Goal: Task Accomplishment & Management: Use online tool/utility

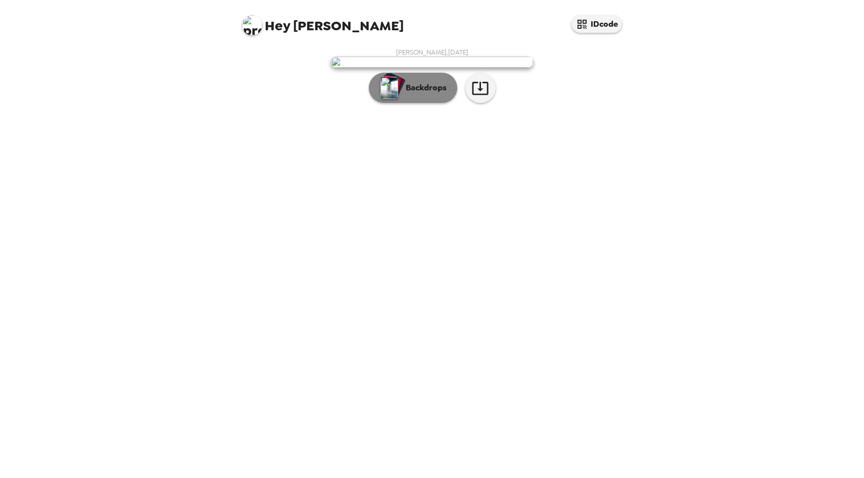
click at [423, 94] on p "Backdrops" at bounding box center [423, 88] width 46 height 12
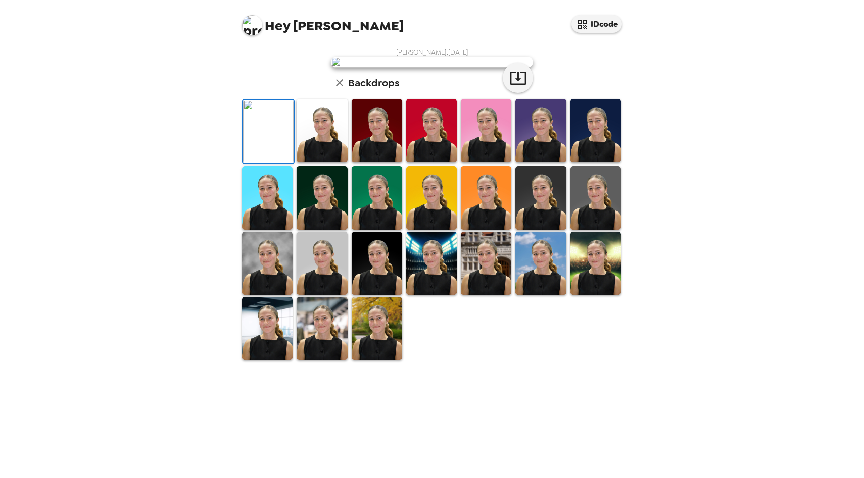
click at [332, 162] on img at bounding box center [321, 130] width 51 height 63
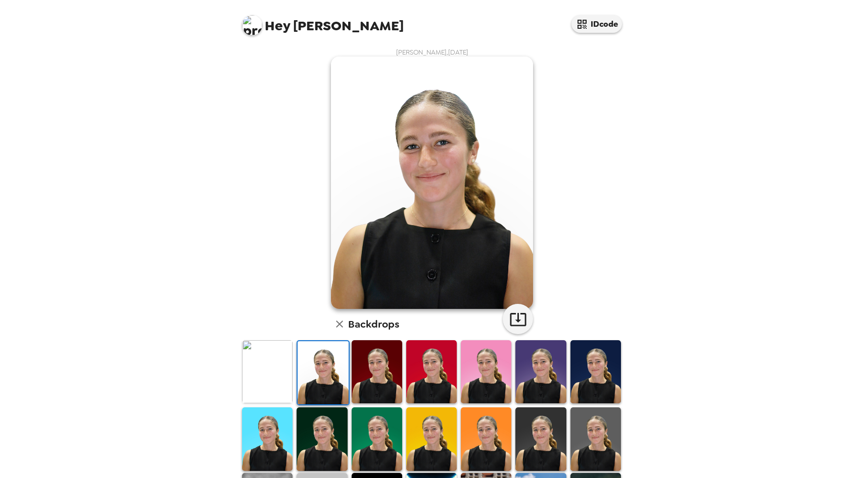
click at [363, 375] on img at bounding box center [376, 371] width 51 height 63
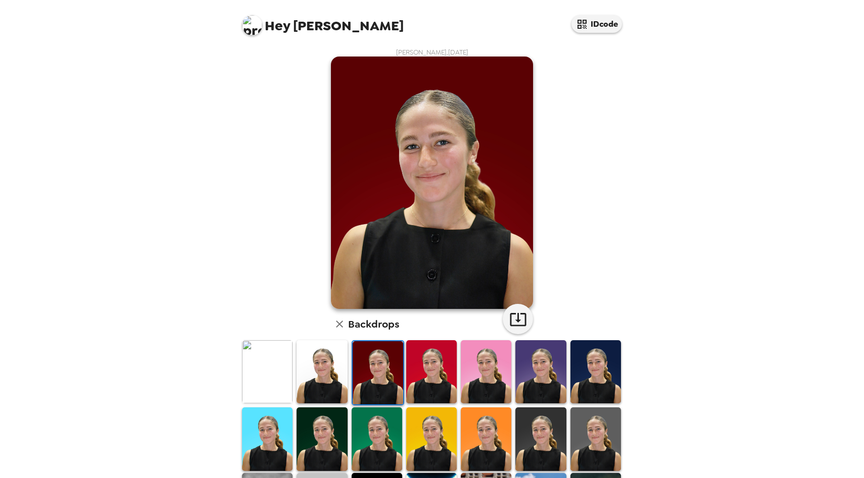
click at [573, 446] on img at bounding box center [595, 439] width 51 height 63
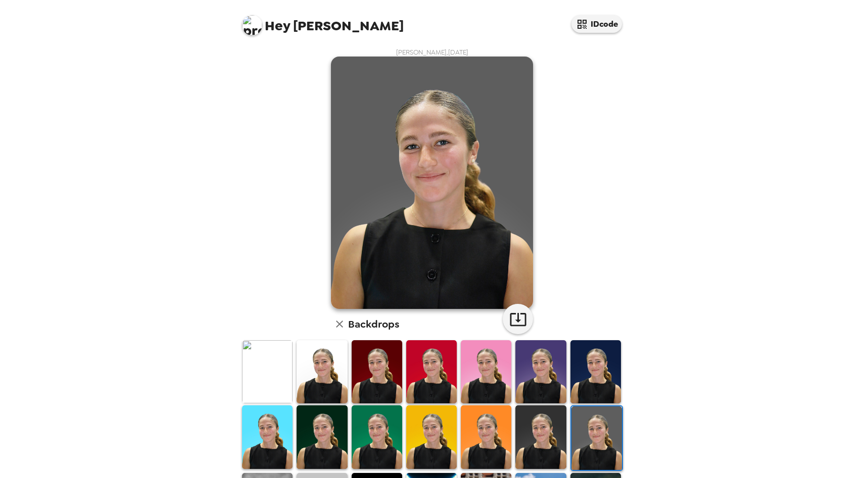
click at [559, 445] on img at bounding box center [540, 437] width 51 height 63
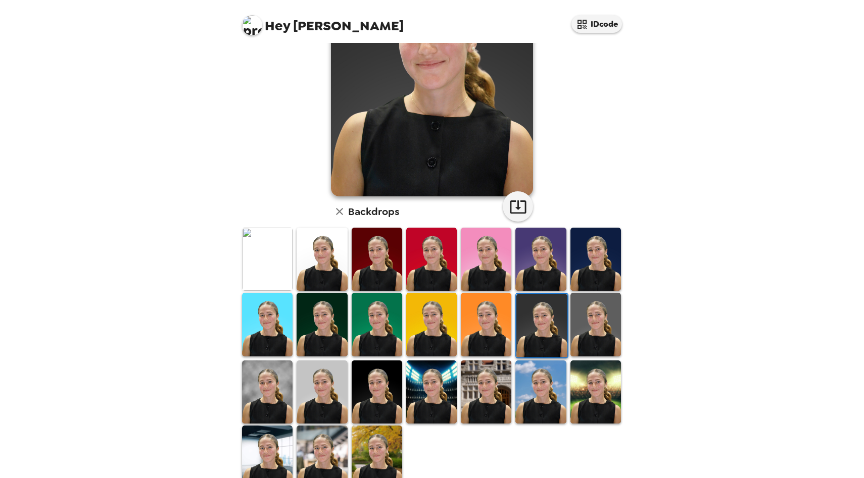
scroll to position [115, 0]
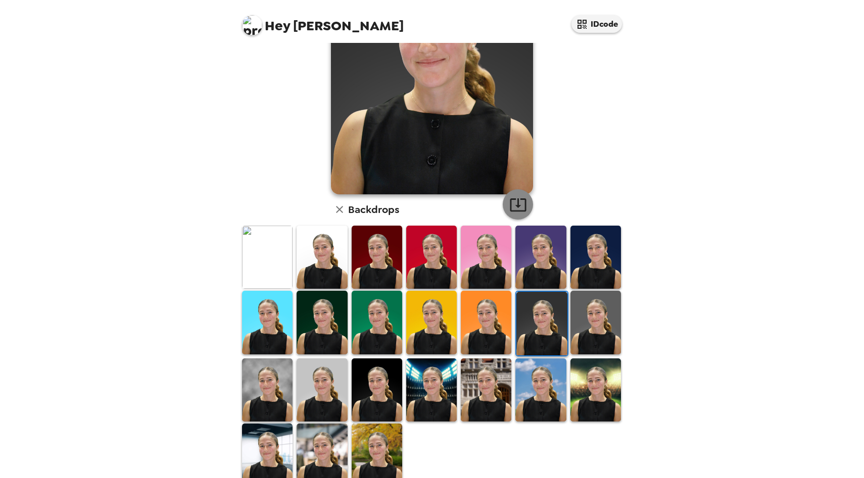
click at [517, 213] on icon "button" at bounding box center [518, 205] width 18 height 18
click at [278, 404] on img at bounding box center [267, 390] width 51 height 63
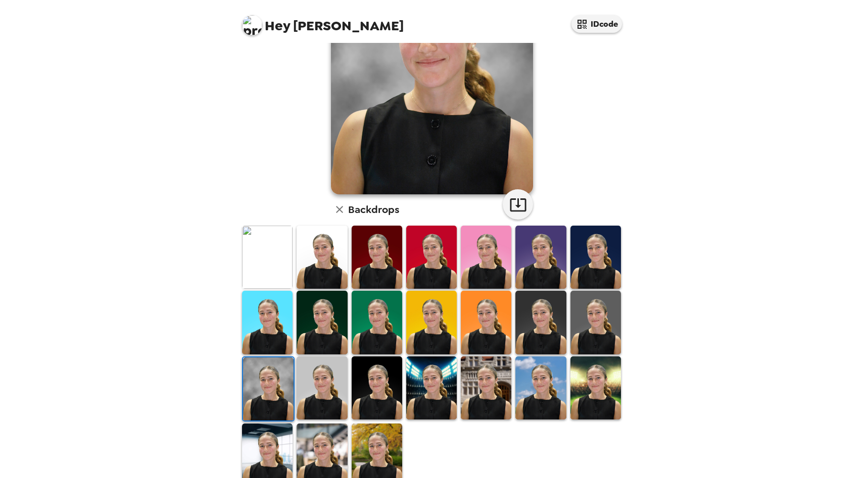
click at [314, 398] on img at bounding box center [321, 388] width 51 height 63
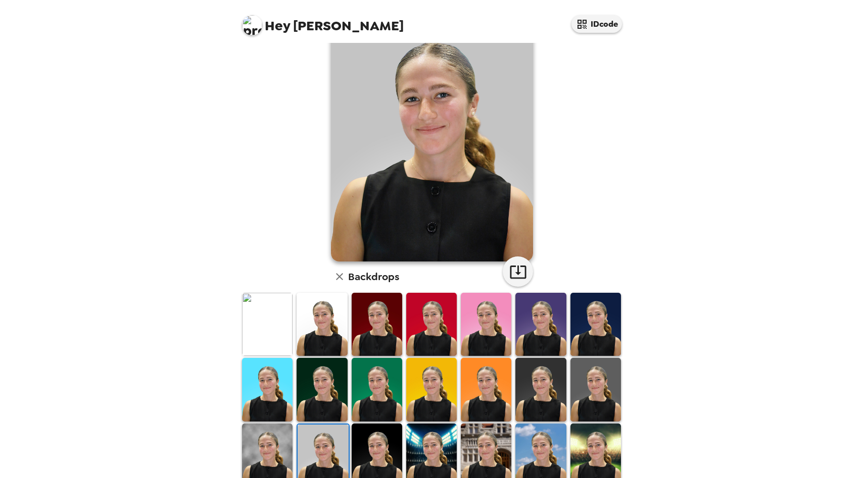
scroll to position [42, 0]
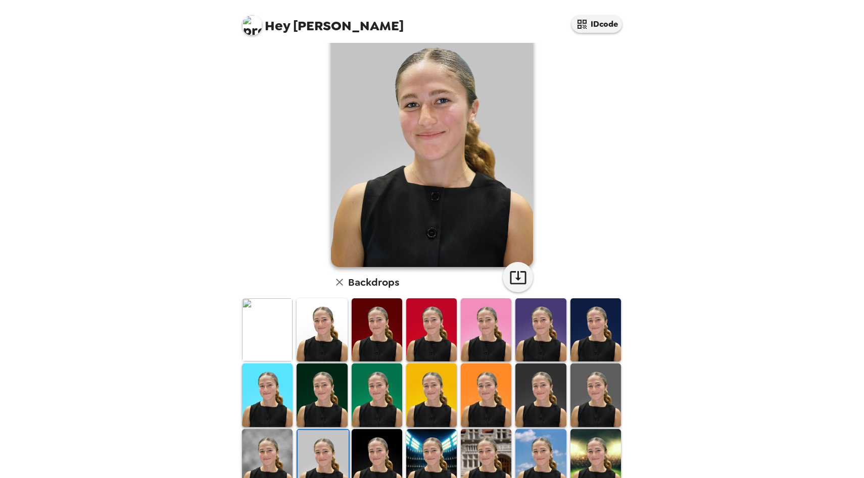
click at [596, 387] on img at bounding box center [595, 395] width 51 height 63
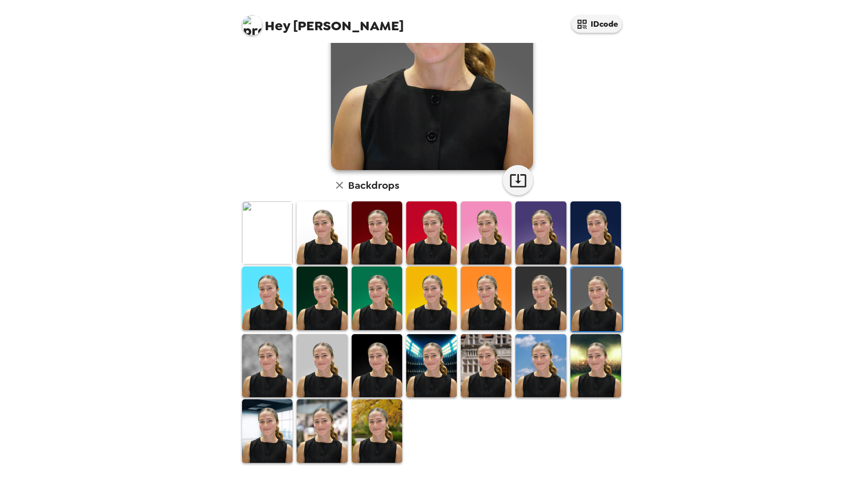
scroll to position [136, 0]
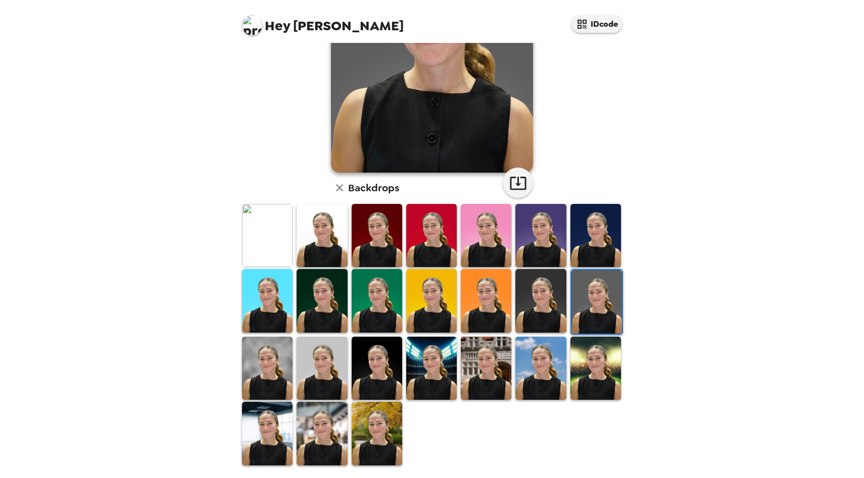
click at [278, 383] on img at bounding box center [267, 368] width 51 height 63
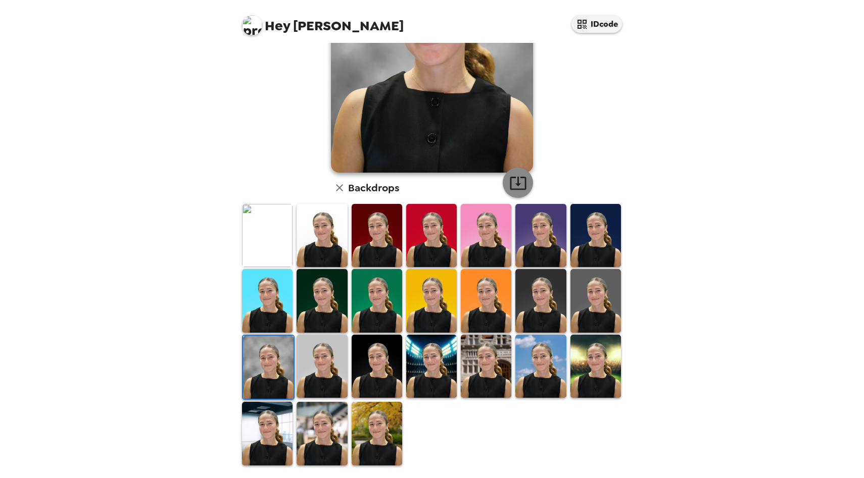
click at [508, 191] on button "button" at bounding box center [517, 183] width 30 height 30
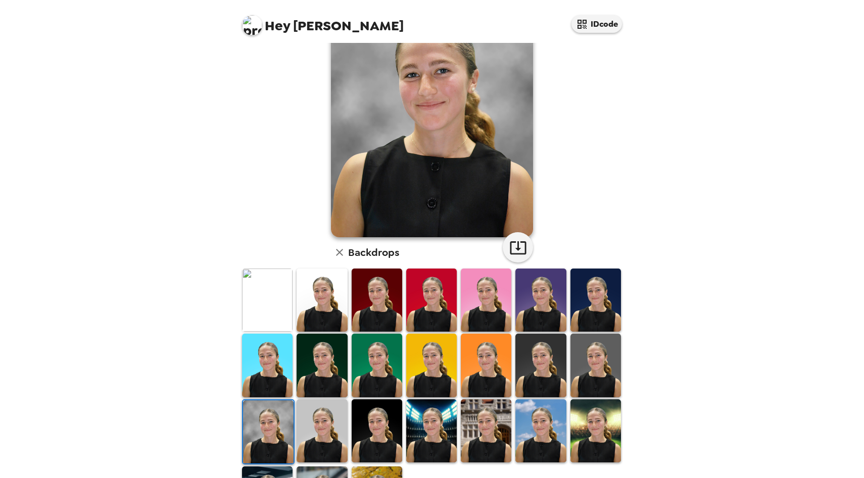
scroll to position [0, 0]
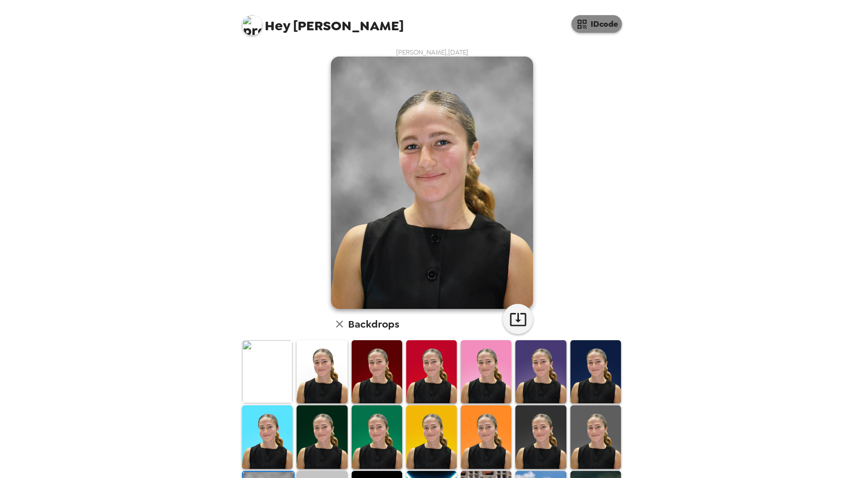
click at [582, 29] on icon "button" at bounding box center [582, 24] width 12 height 12
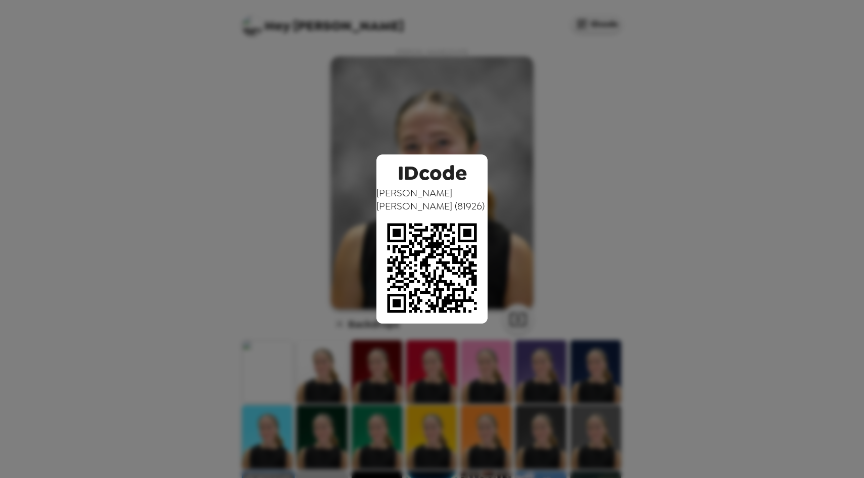
click at [520, 139] on div "IDcode [PERSON_NAME] ( 81926 )" at bounding box center [432, 239] width 864 height 478
